Goal: Transaction & Acquisition: Purchase product/service

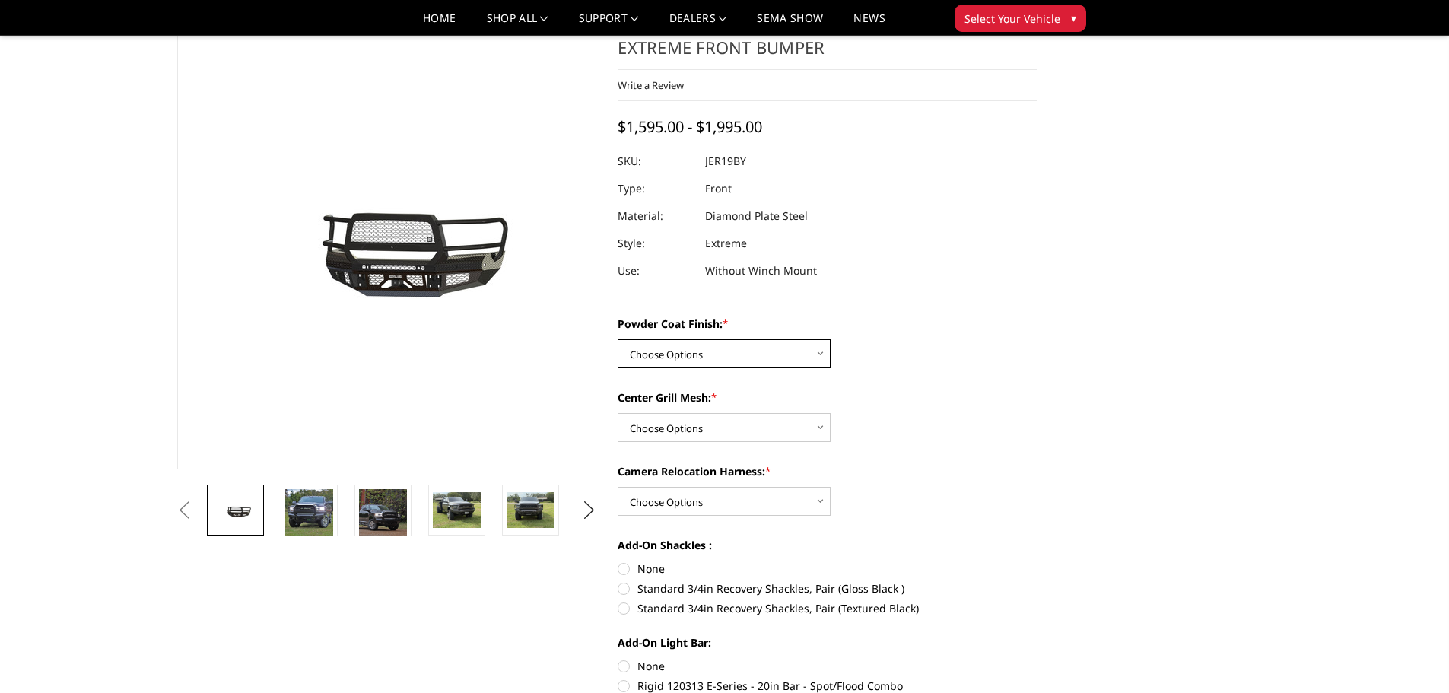
click at [822, 353] on select "Choose Options Bare Metal Gloss Black Powder Coat Textured Black Powder Coat" at bounding box center [724, 353] width 213 height 29
select select "3216"
click at [618, 339] on select "Choose Options Bare Metal Gloss Black Powder Coat Textured Black Powder Coat" at bounding box center [724, 353] width 213 height 29
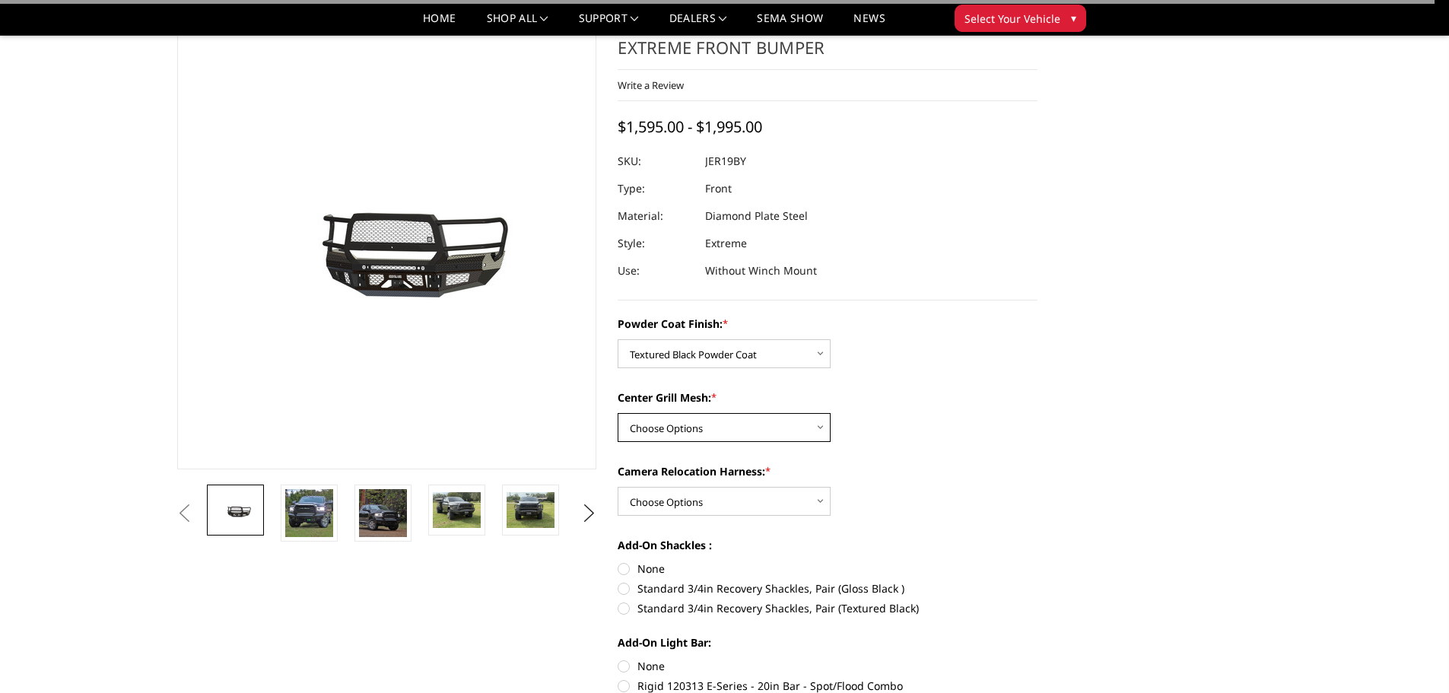
click at [803, 429] on select "Choose Options WITH Expanded Metal in Center Grill WITHOUT Expanded Metal in Ce…" at bounding box center [724, 427] width 213 height 29
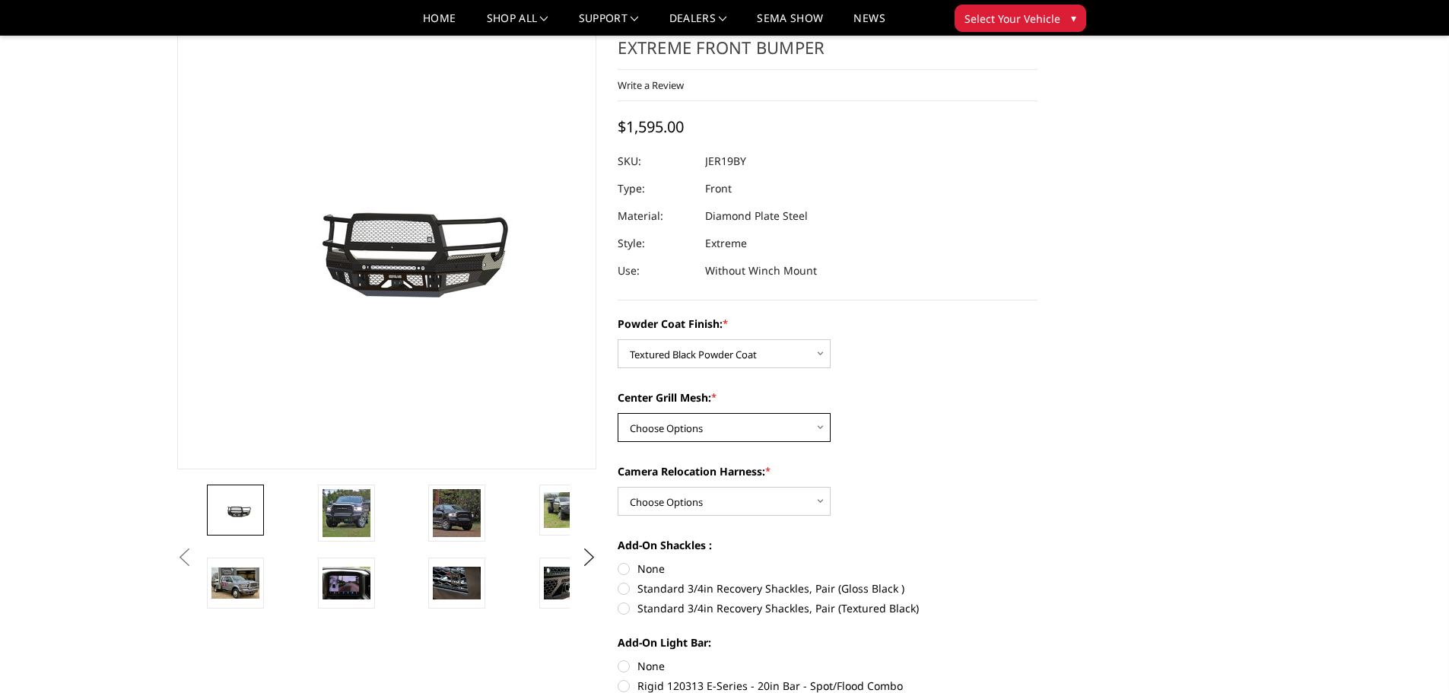
select select "3217"
click at [618, 413] on select "Choose Options WITH Expanded Metal in Center Grill WITHOUT Expanded Metal in Ce…" at bounding box center [724, 427] width 213 height 29
click at [813, 492] on select "Choose Options WITH Camera Relocation Harness WITHOUT Camera Relocation Harness" at bounding box center [724, 501] width 213 height 29
select select "3220"
click at [618, 487] on select "Choose Options WITH Camera Relocation Harness WITHOUT Camera Relocation Harness" at bounding box center [724, 501] width 213 height 29
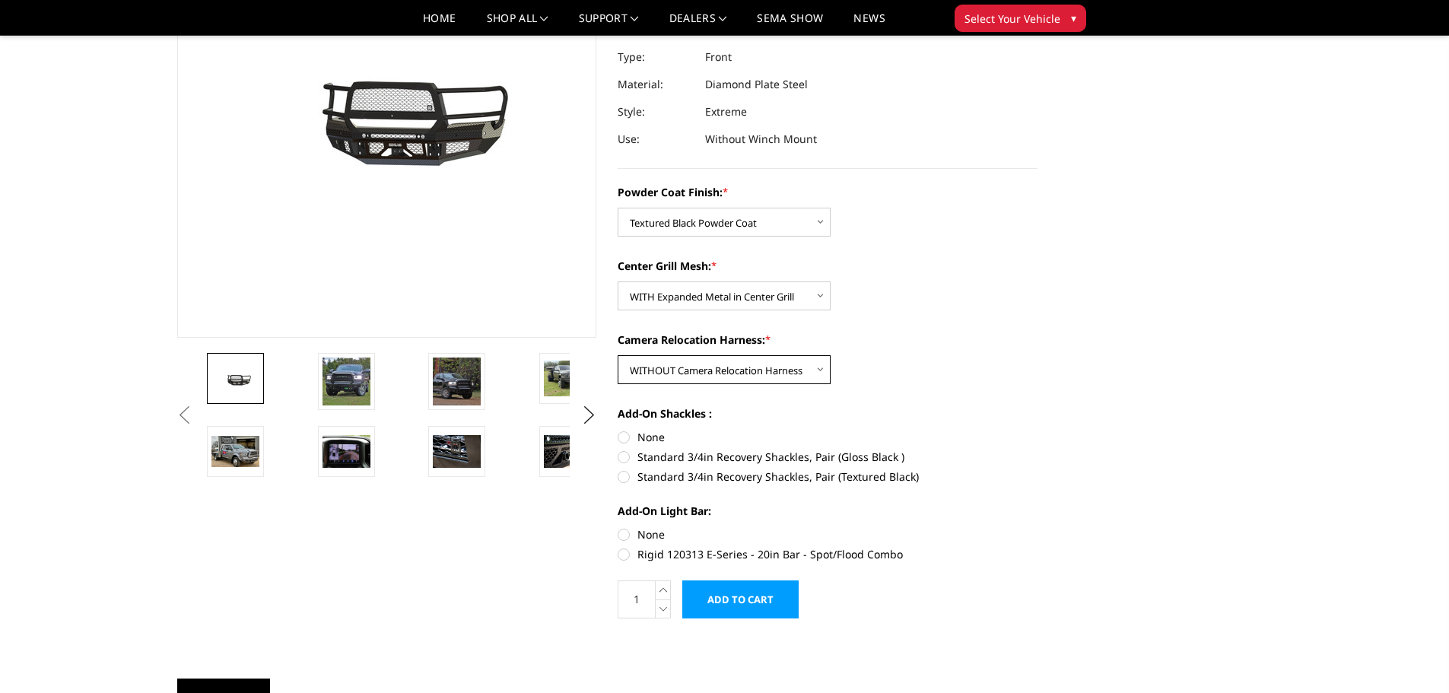
scroll to position [200, 0]
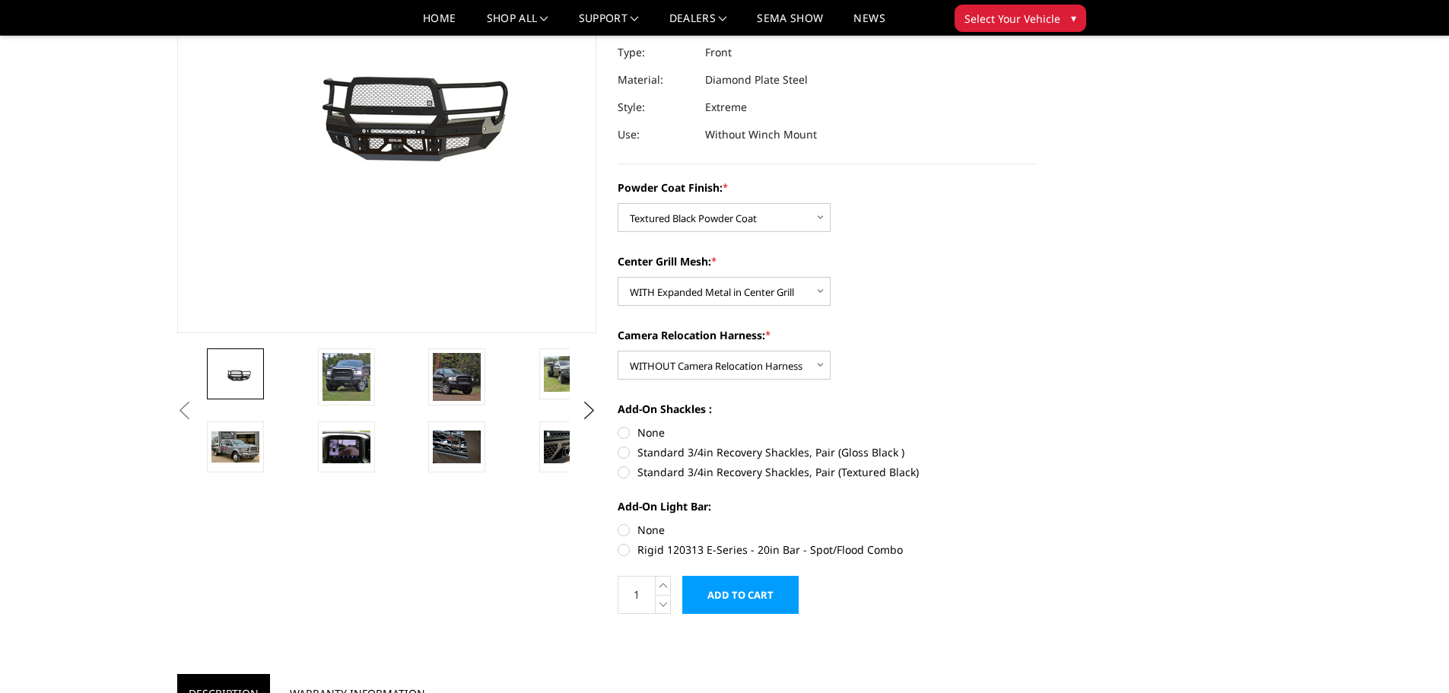
click at [625, 431] on label "None" at bounding box center [828, 433] width 420 height 16
click at [619, 425] on input "None" at bounding box center [618, 425] width 1 height 1
radio input "true"
click at [628, 536] on label "None" at bounding box center [828, 530] width 420 height 16
click at [619, 523] on input "None" at bounding box center [618, 522] width 1 height 1
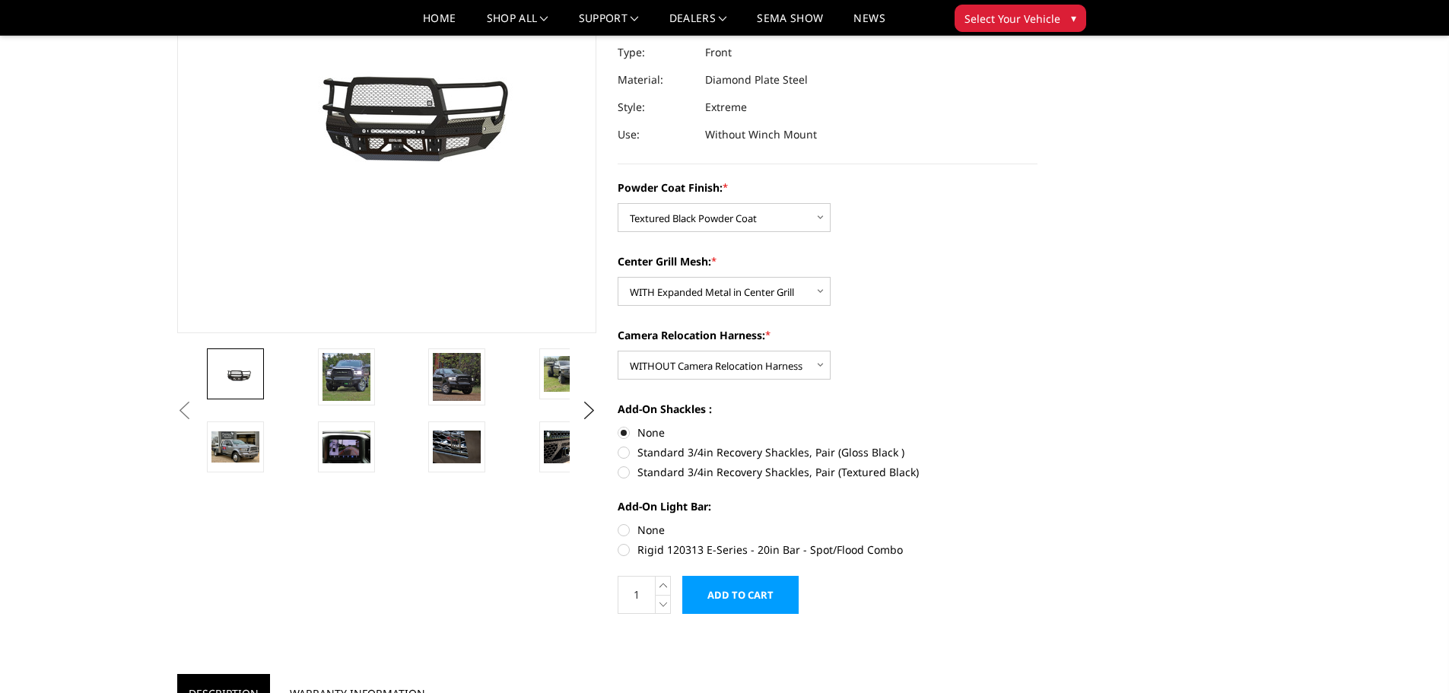
radio input "true"
click at [347, 396] on img at bounding box center [347, 377] width 48 height 48
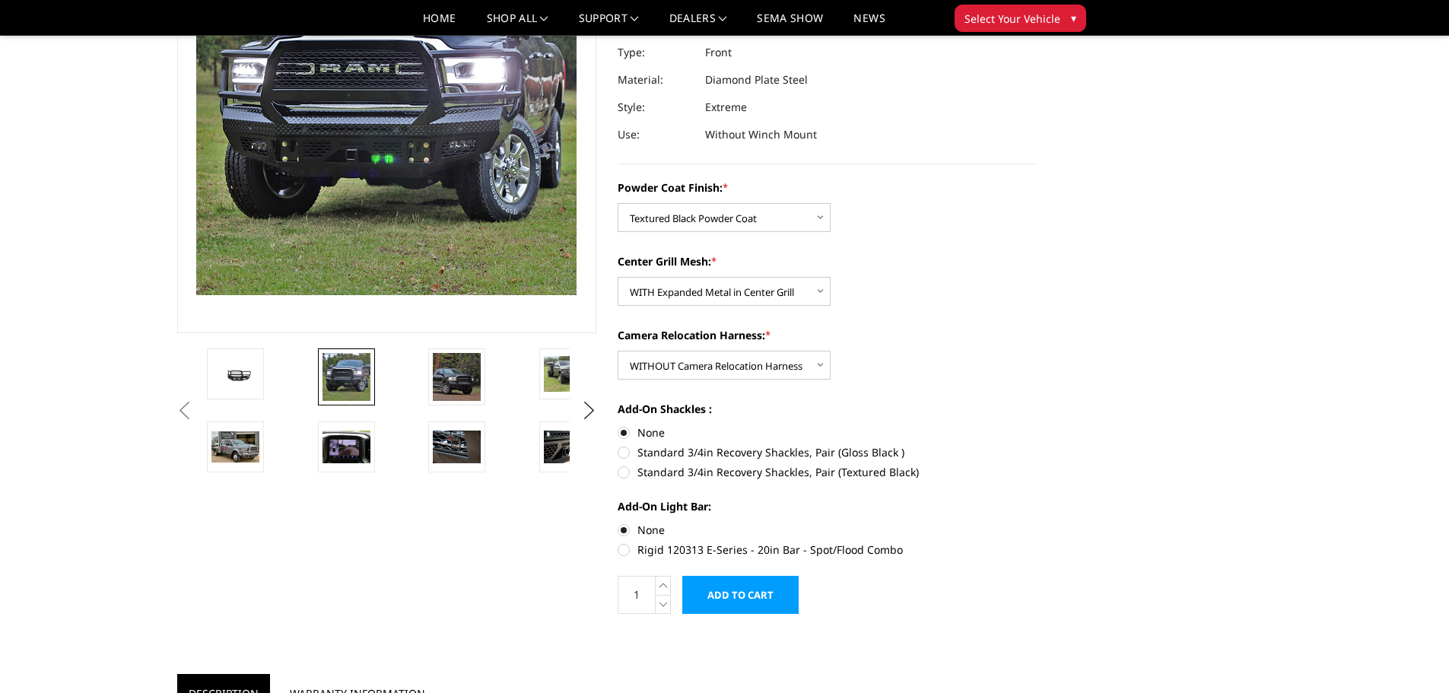
scroll to position [99, 0]
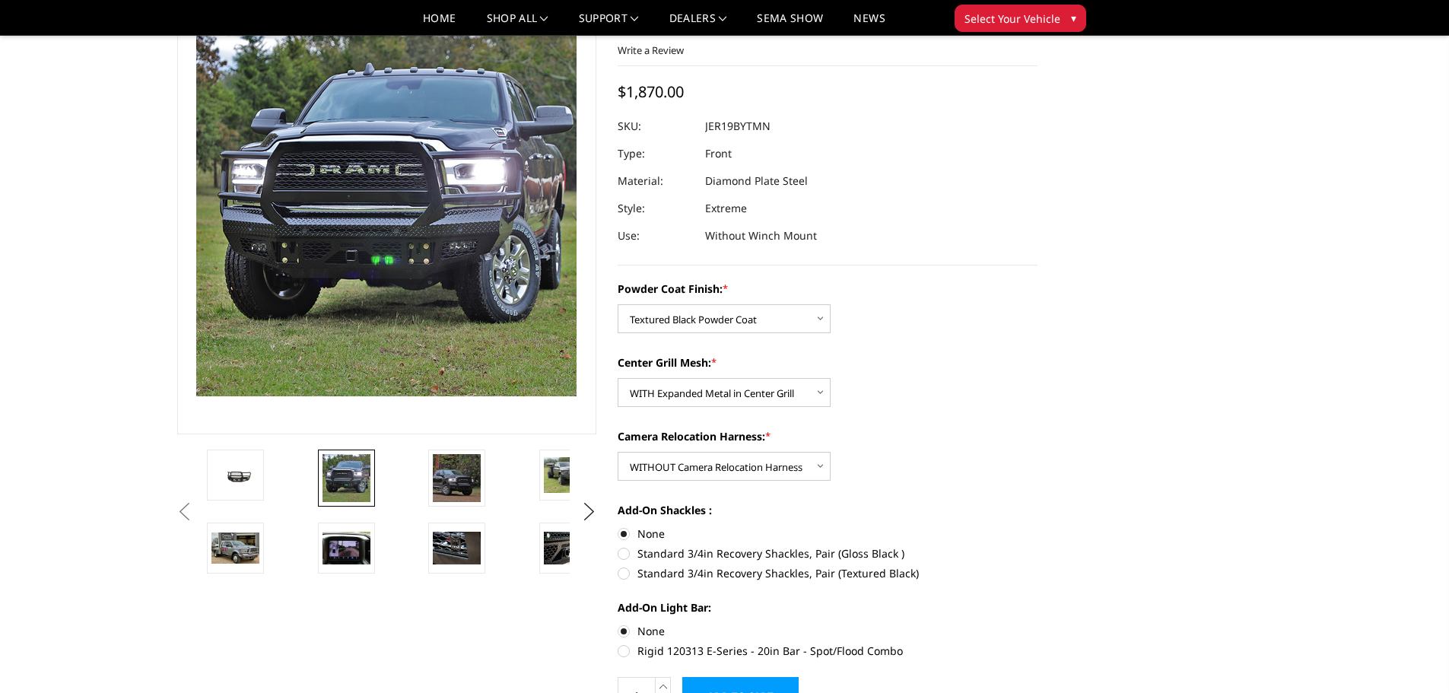
click at [527, 183] on img at bounding box center [202, 233] width 974 height 974
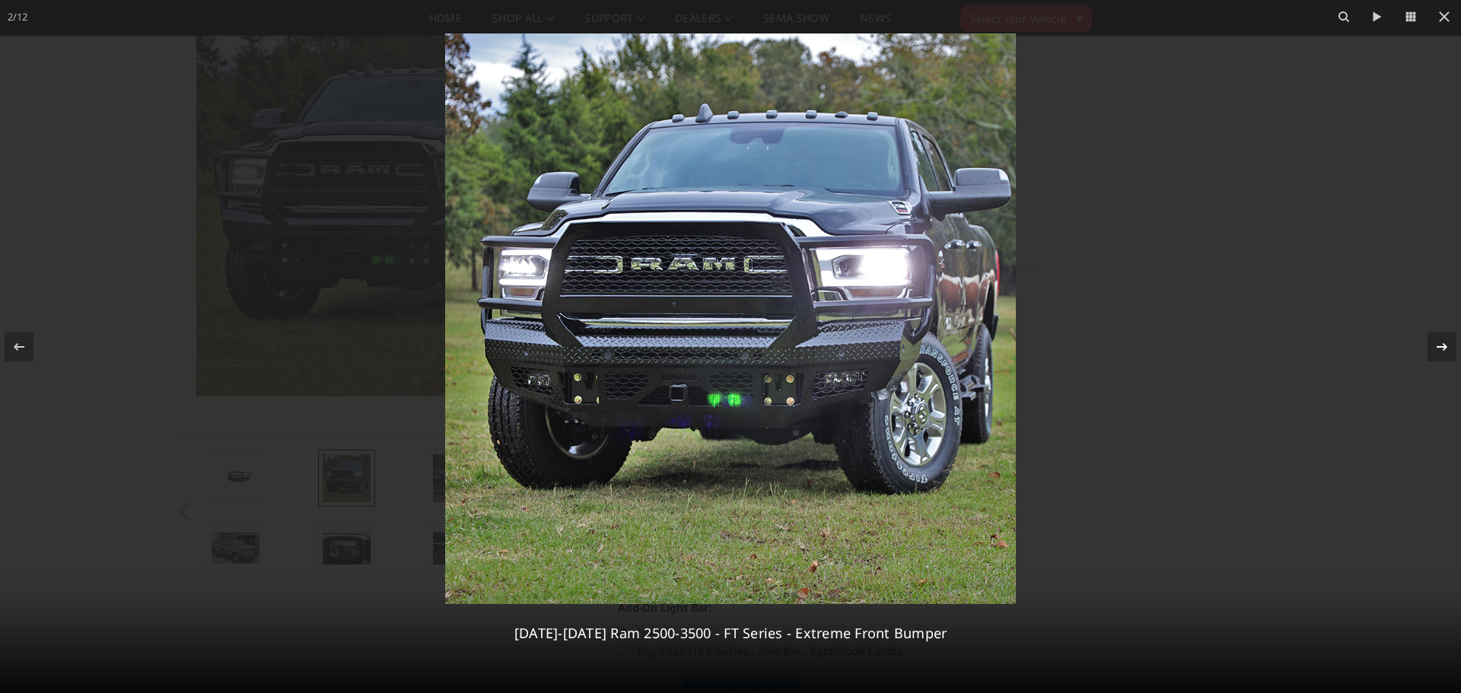
click at [1438, 344] on icon at bounding box center [1442, 347] width 18 height 18
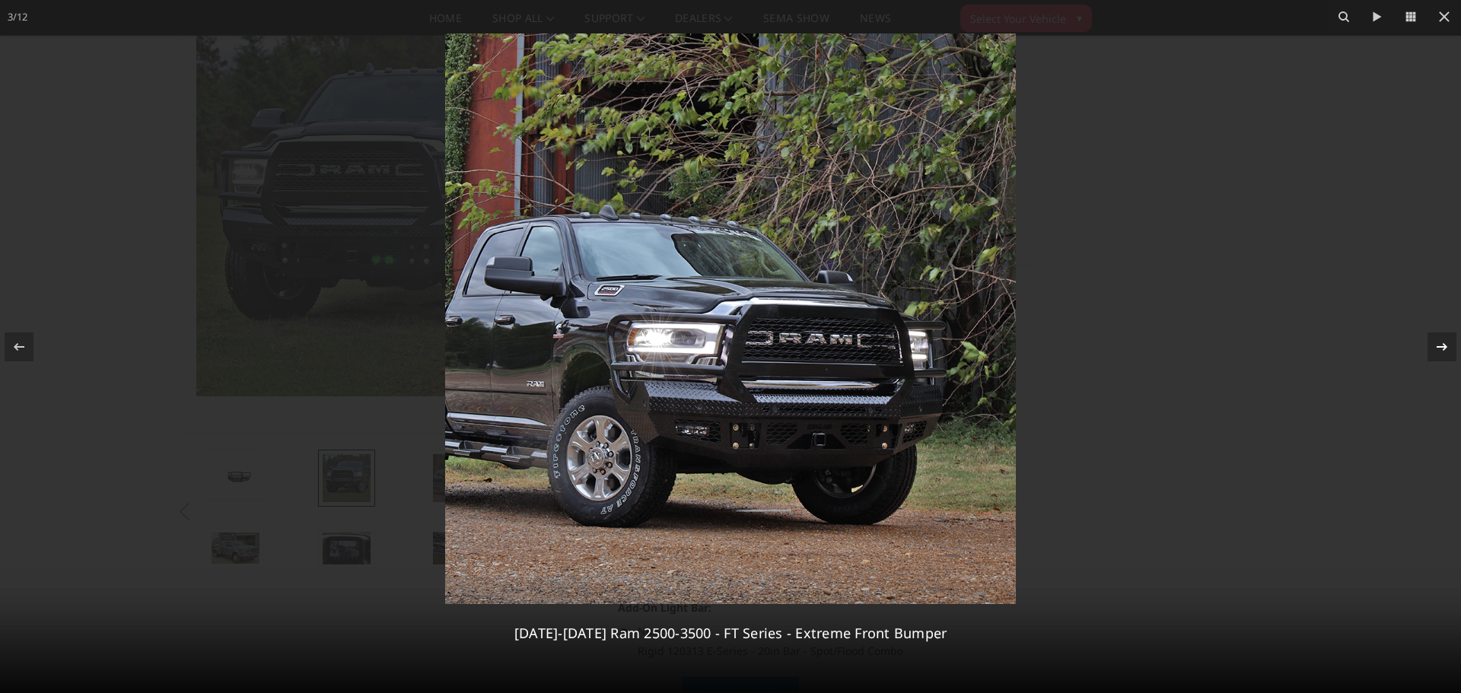
click at [1438, 344] on icon at bounding box center [1442, 347] width 18 height 18
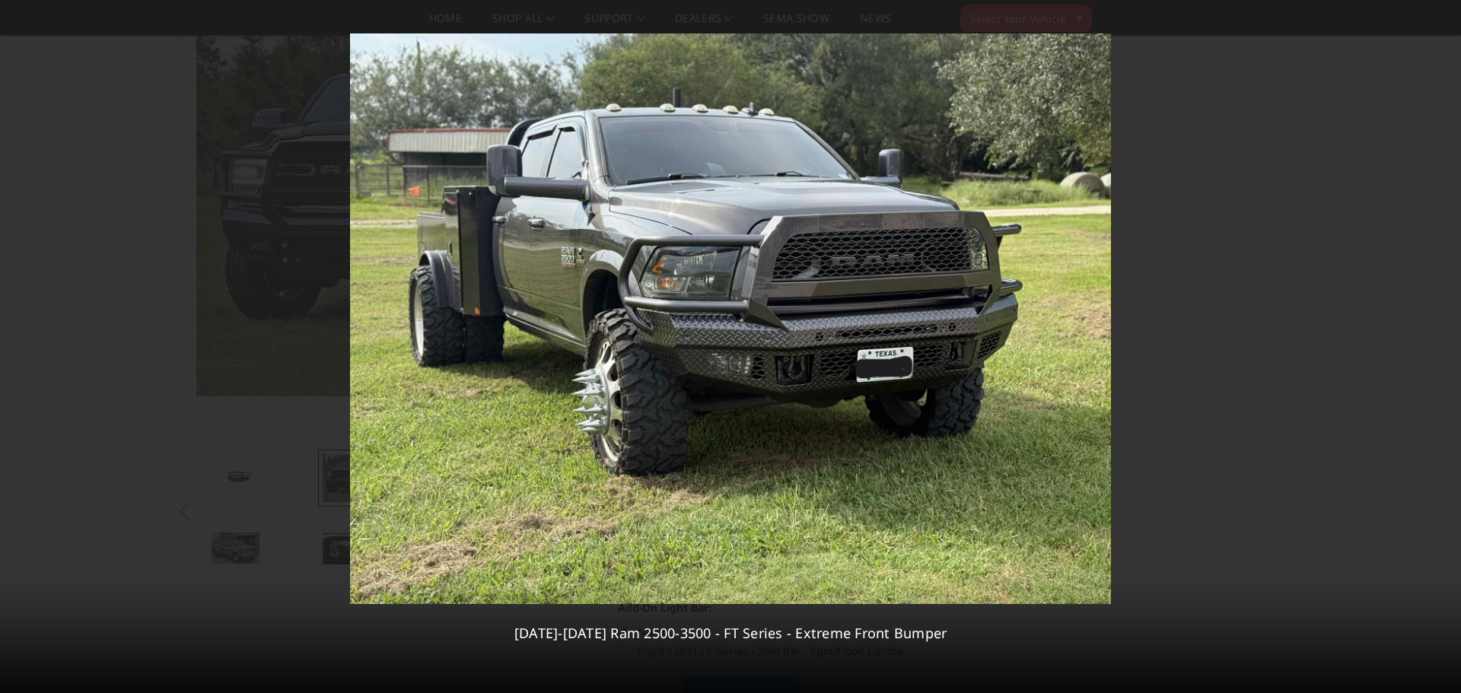
click at [1438, 344] on div "4 / [PHONE_NUMBER][DATE][DATE] Ram 2500-3500 - FT Series - Extreme Front Bumper" at bounding box center [730, 346] width 1461 height 693
click at [1437, 338] on icon at bounding box center [1442, 347] width 18 height 18
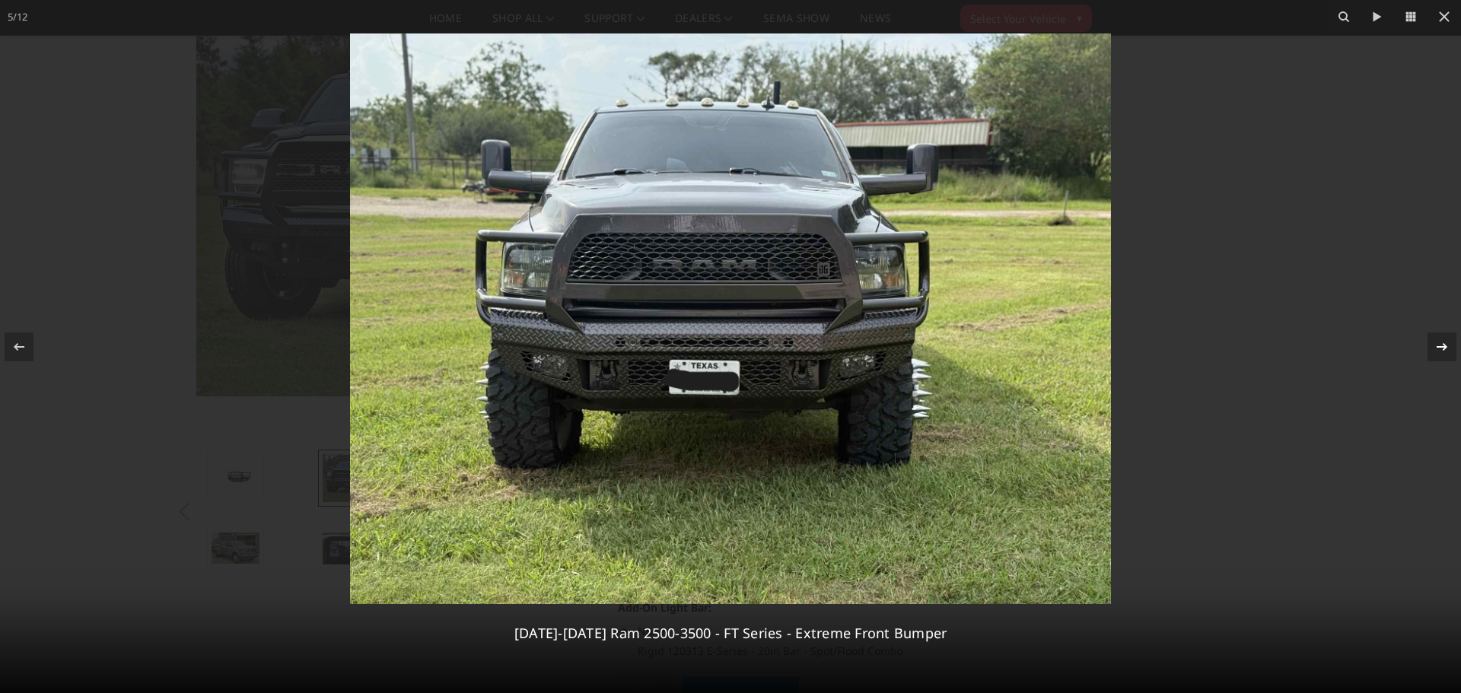
click at [1437, 338] on icon at bounding box center [1442, 347] width 18 height 18
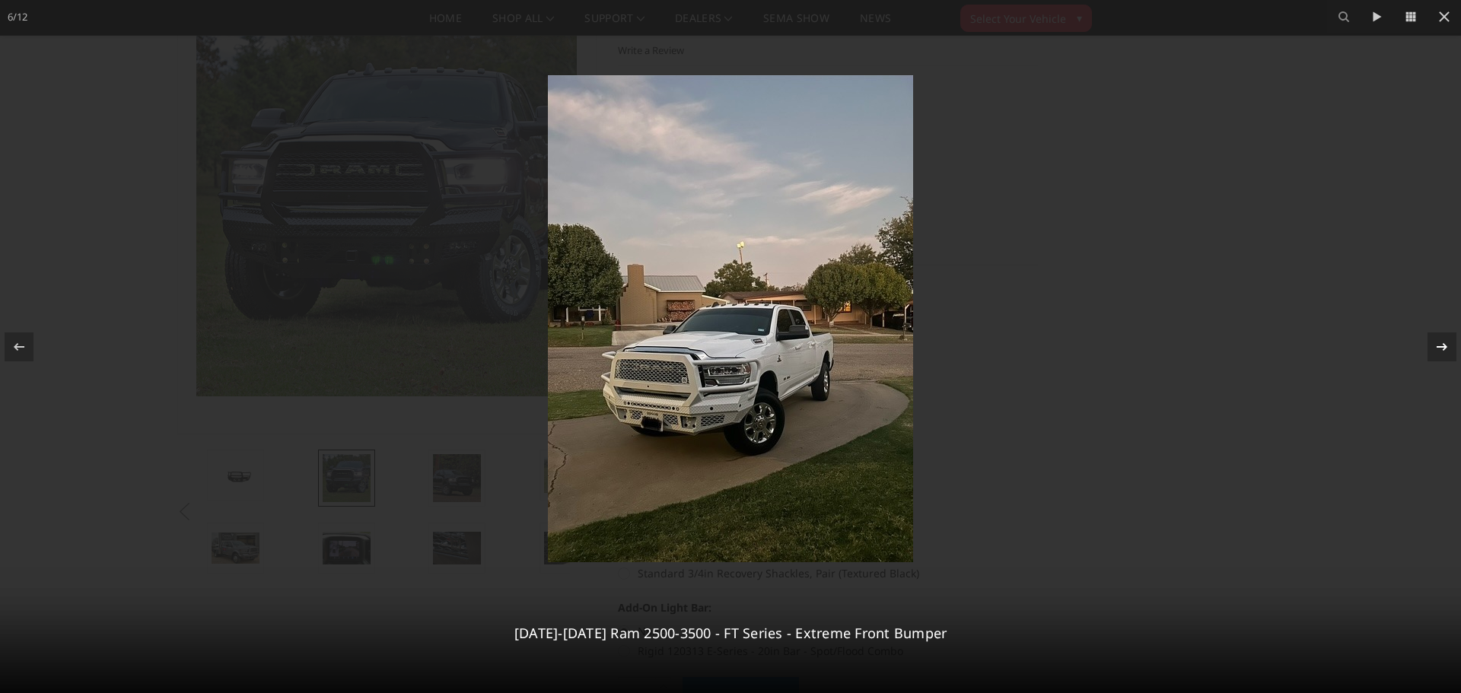
click at [1437, 338] on icon at bounding box center [1442, 347] width 18 height 18
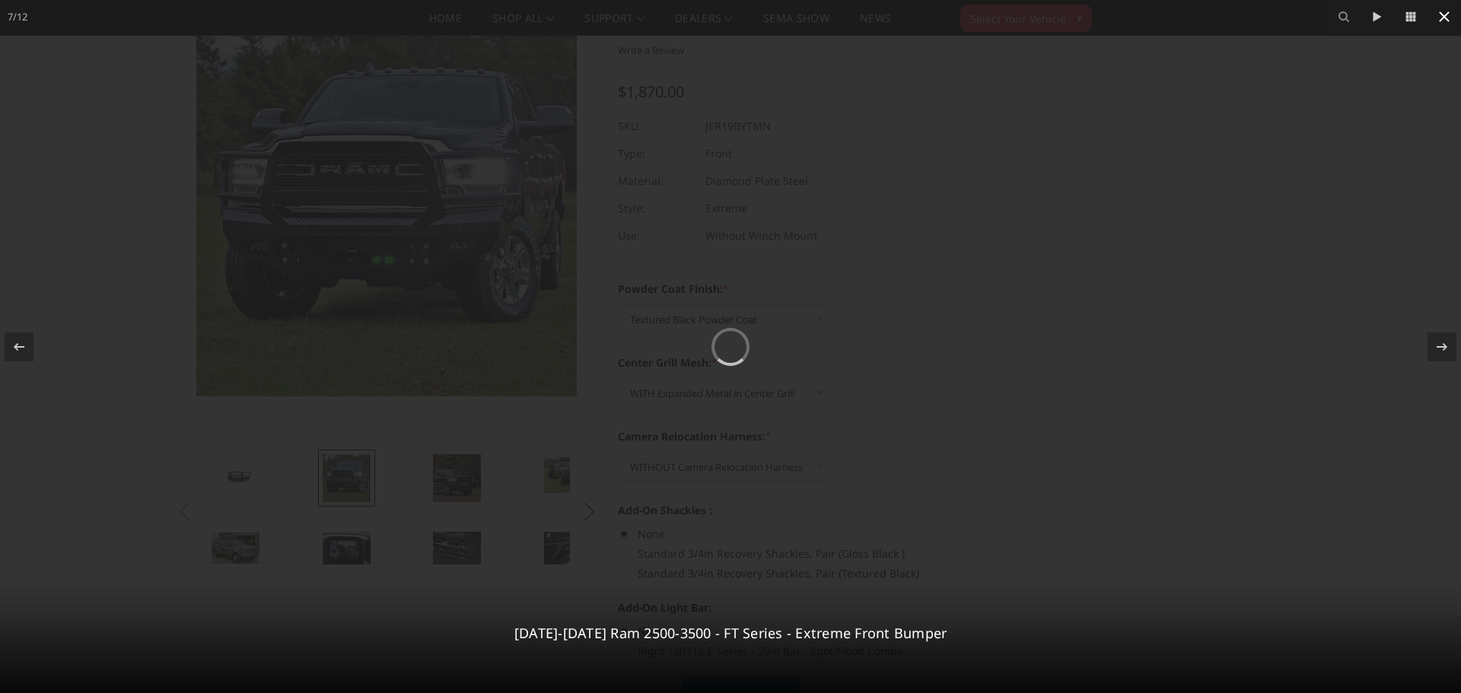
click at [1447, 14] on icon at bounding box center [1444, 16] width 11 height 11
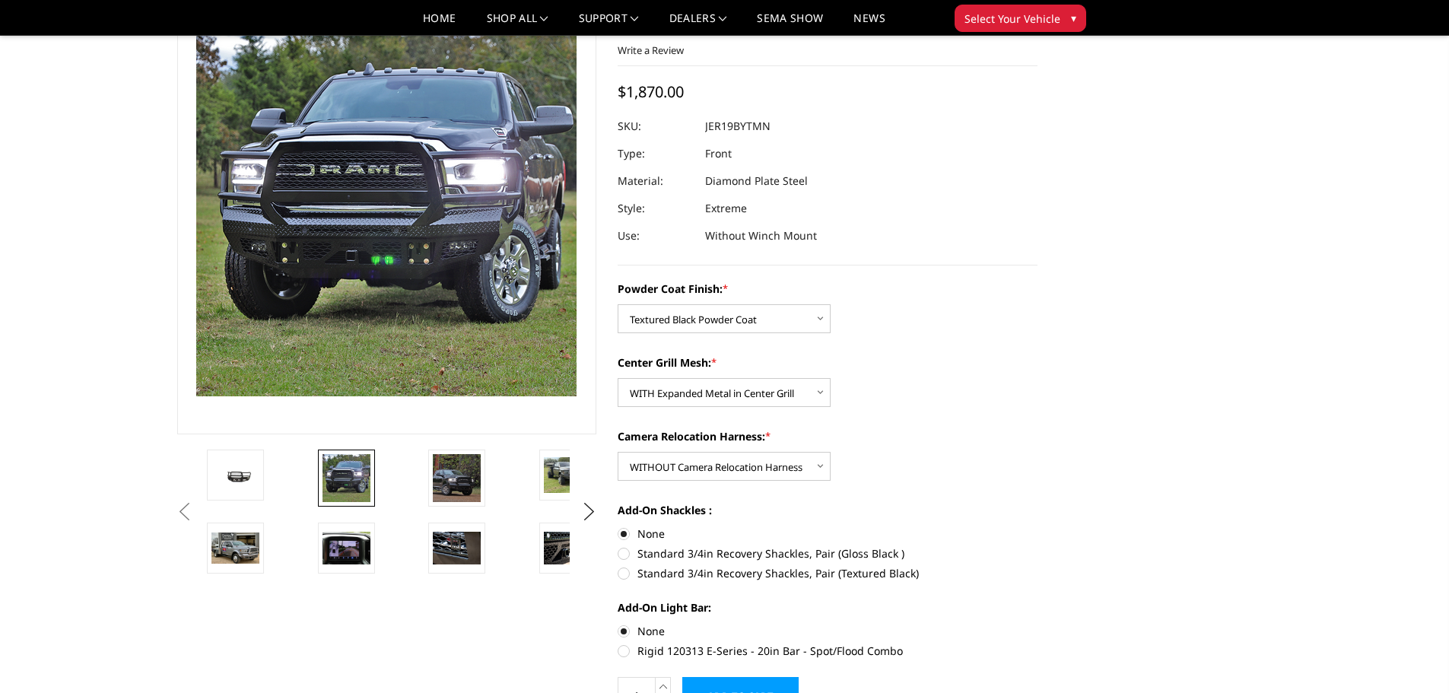
scroll to position [0, 514]
